Goal: Check status: Check status

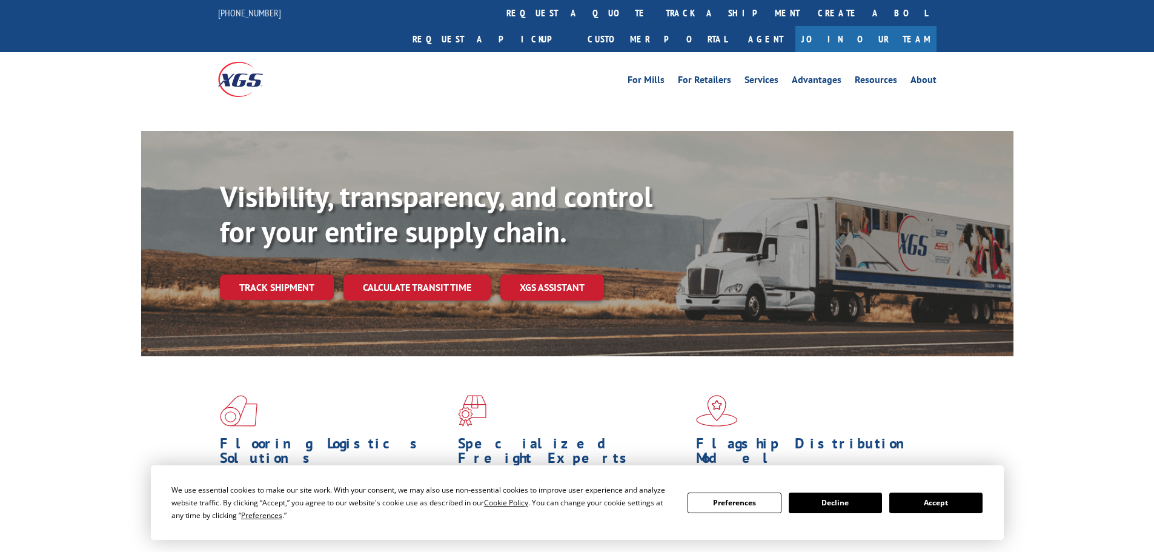
click at [922, 495] on button "Accept" at bounding box center [935, 503] width 93 height 21
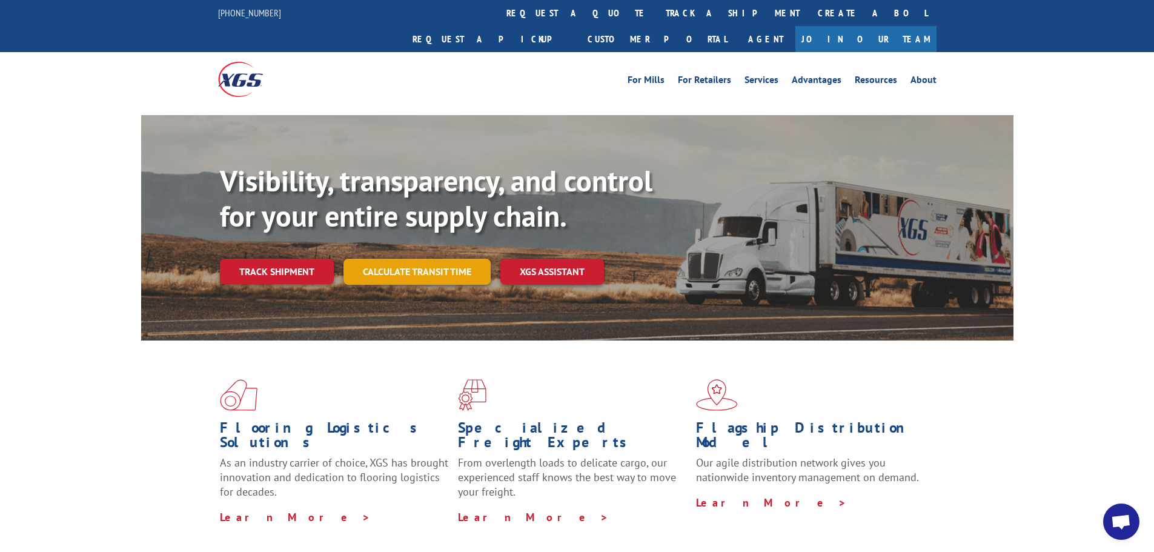
click at [425, 259] on link "Calculate transit time" at bounding box center [417, 272] width 147 height 26
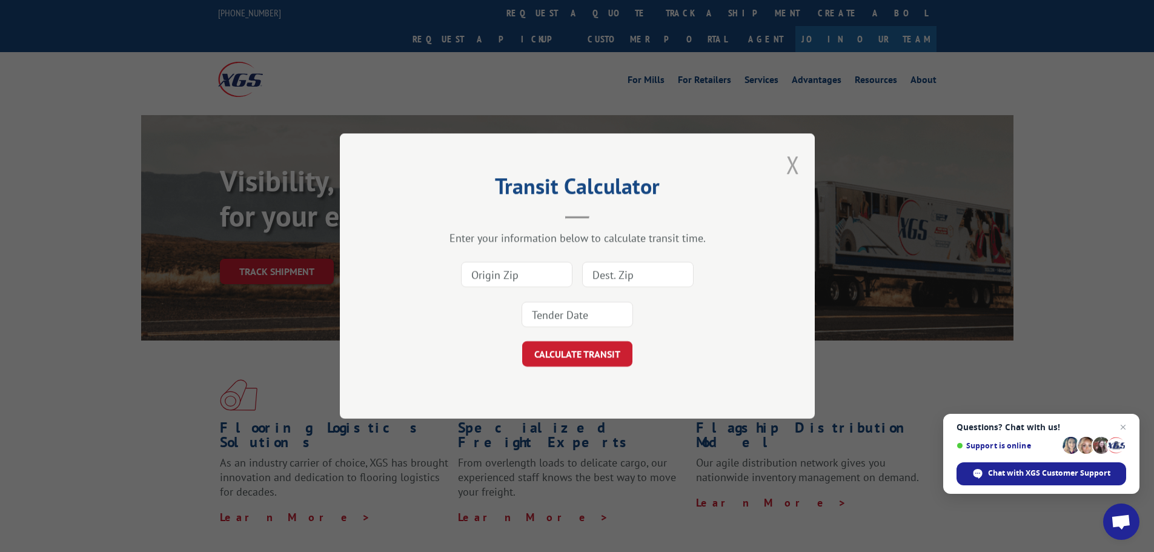
click at [794, 167] on button "Close modal" at bounding box center [792, 164] width 13 height 32
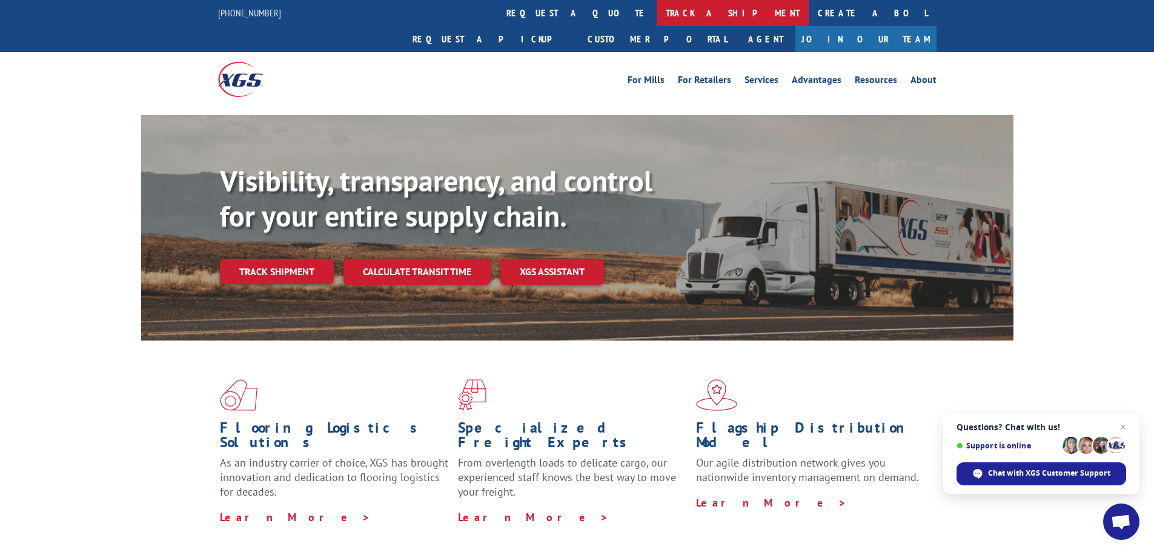
click at [657, 10] on link "track a shipment" at bounding box center [733, 13] width 152 height 26
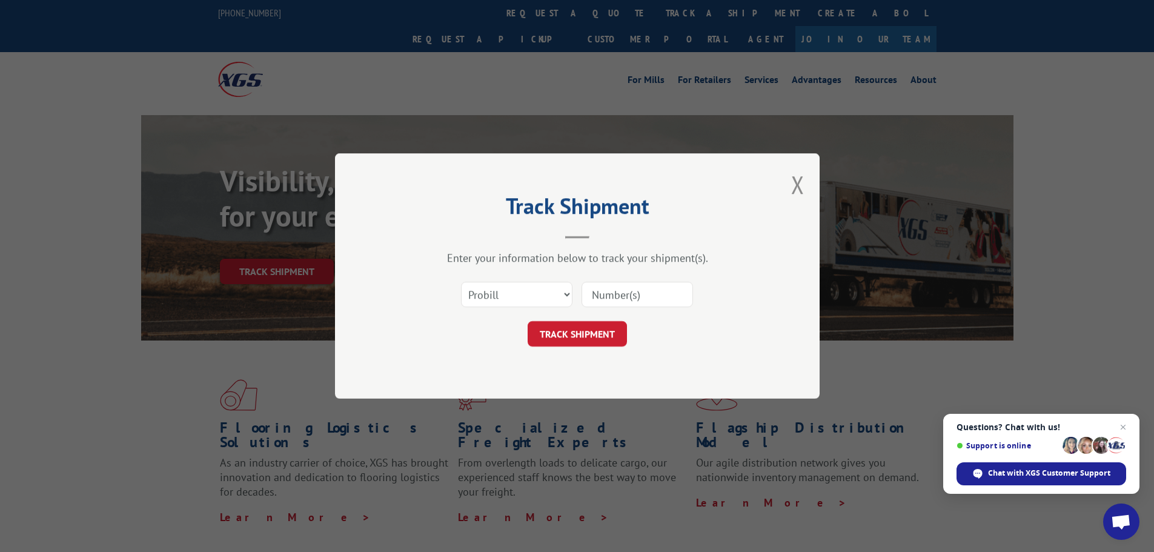
click at [633, 292] on input at bounding box center [637, 294] width 111 height 25
paste input "17523145"
type input "17523145"
click at [579, 336] on button "TRACK SHIPMENT" at bounding box center [577, 333] width 99 height 25
